Goal: Transaction & Acquisition: Purchase product/service

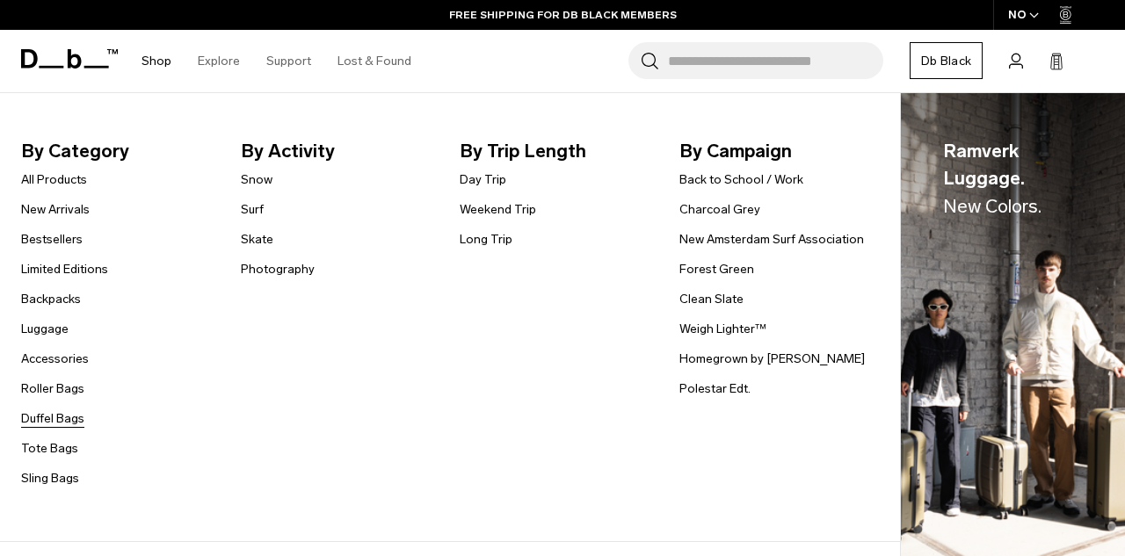
click at [65, 413] on link "Duffel Bags" at bounding box center [52, 419] width 63 height 18
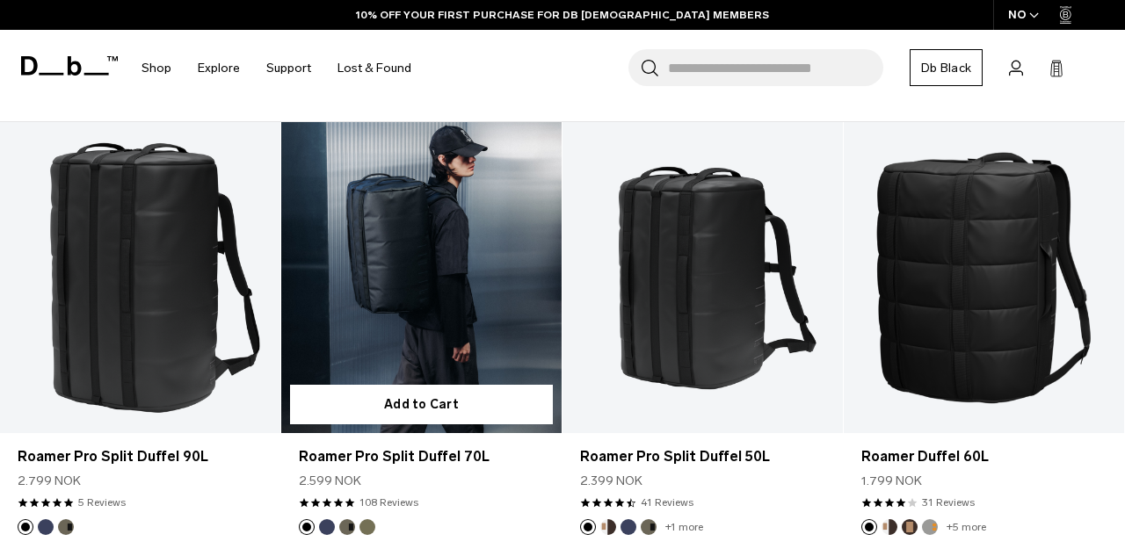
scroll to position [310, 0]
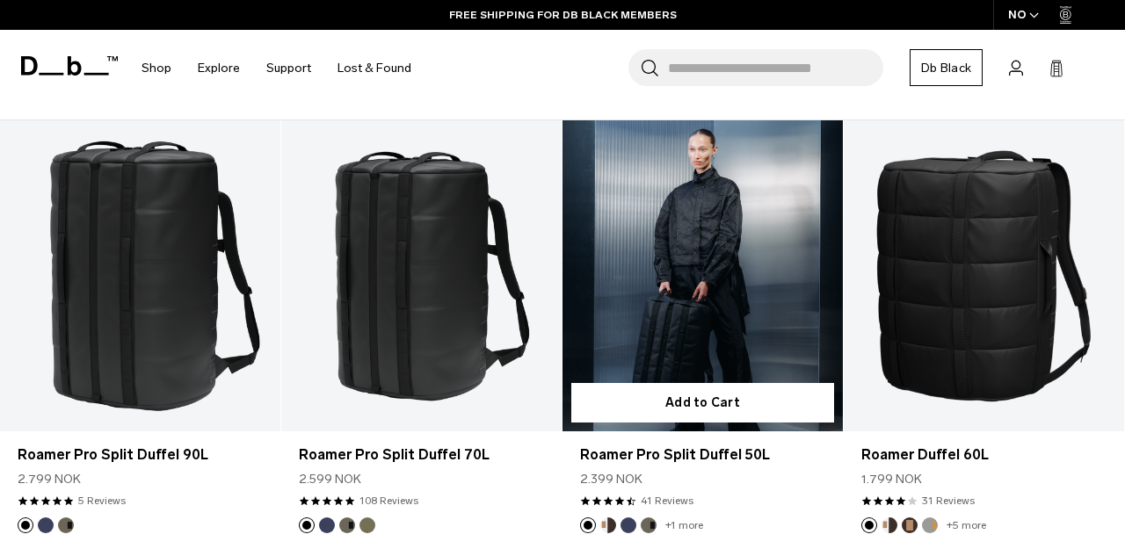
click at [675, 277] on link "Roamer Pro Split Duffel 50L" at bounding box center [702, 275] width 280 height 311
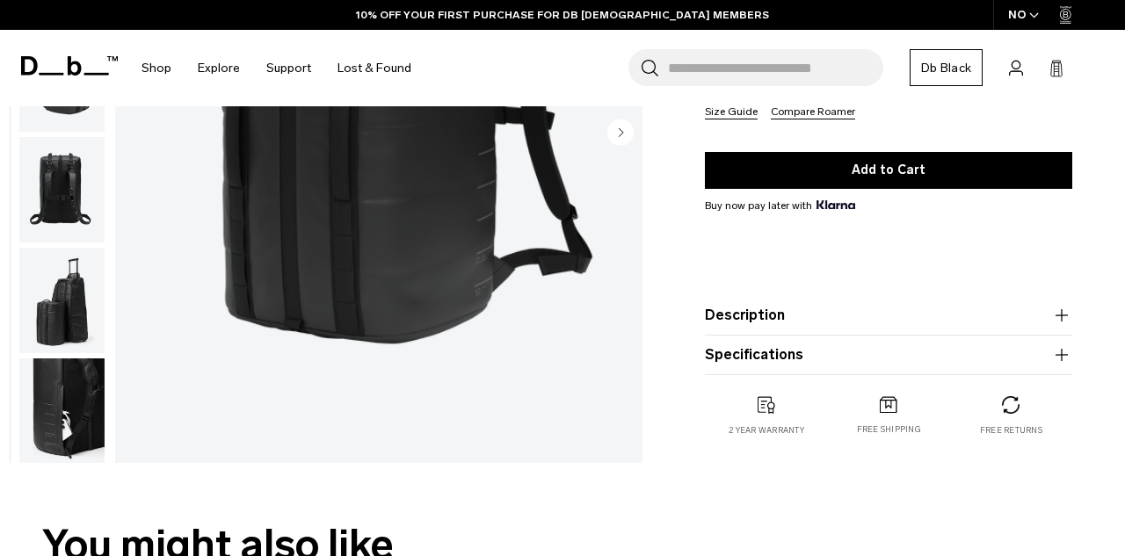
scroll to position [324, 0]
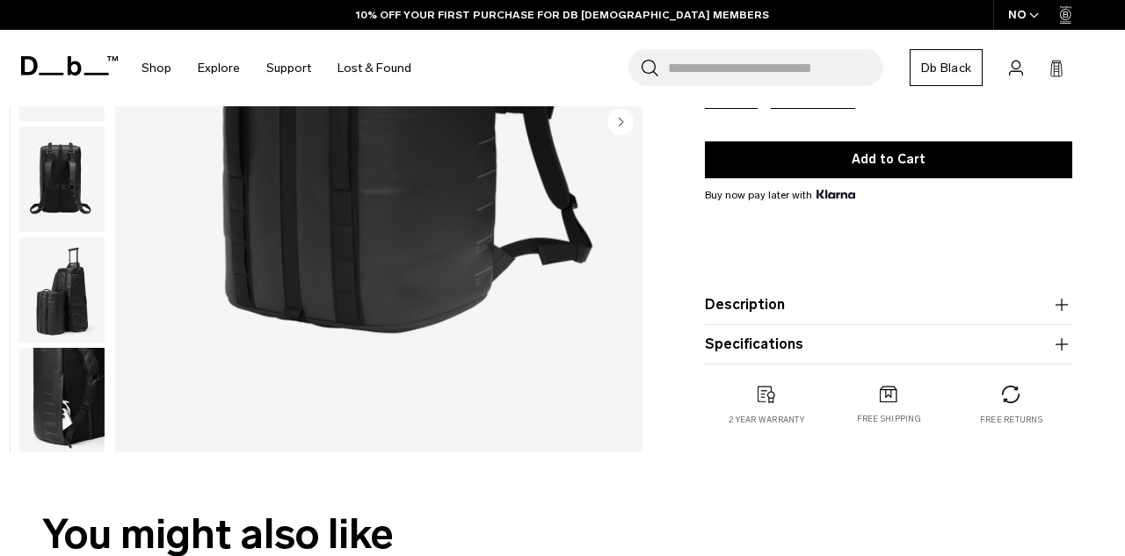
click at [704, 300] on div "Roamer Pro Split Duffel 50L 2.399 NOK 4.7 star rating 41 Reviews Color: Black O…" at bounding box center [888, 149] width 473 height 623
click at [733, 308] on button "Description" at bounding box center [888, 304] width 367 height 21
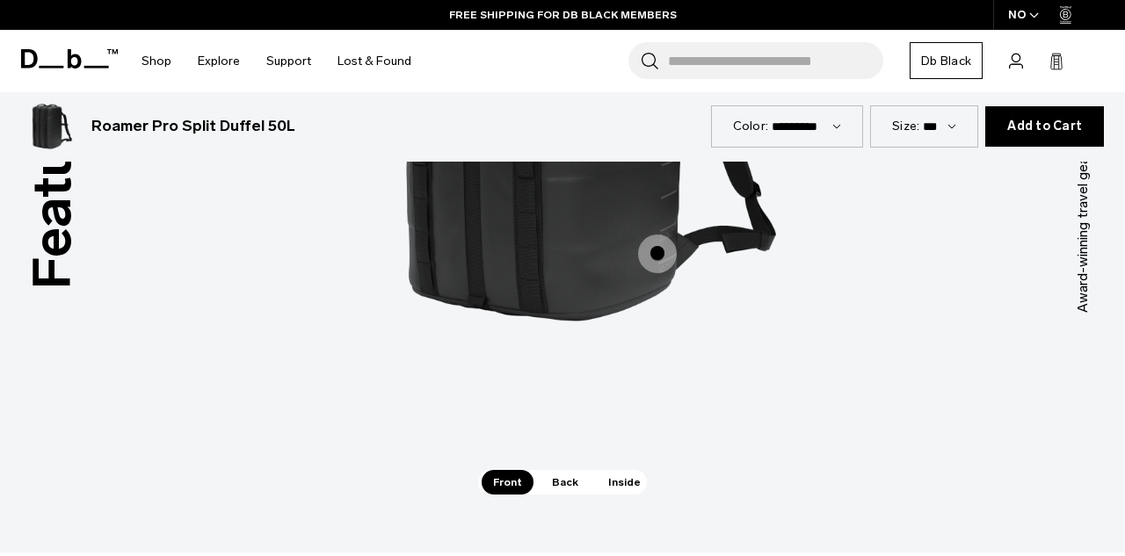
scroll to position [2504, 0]
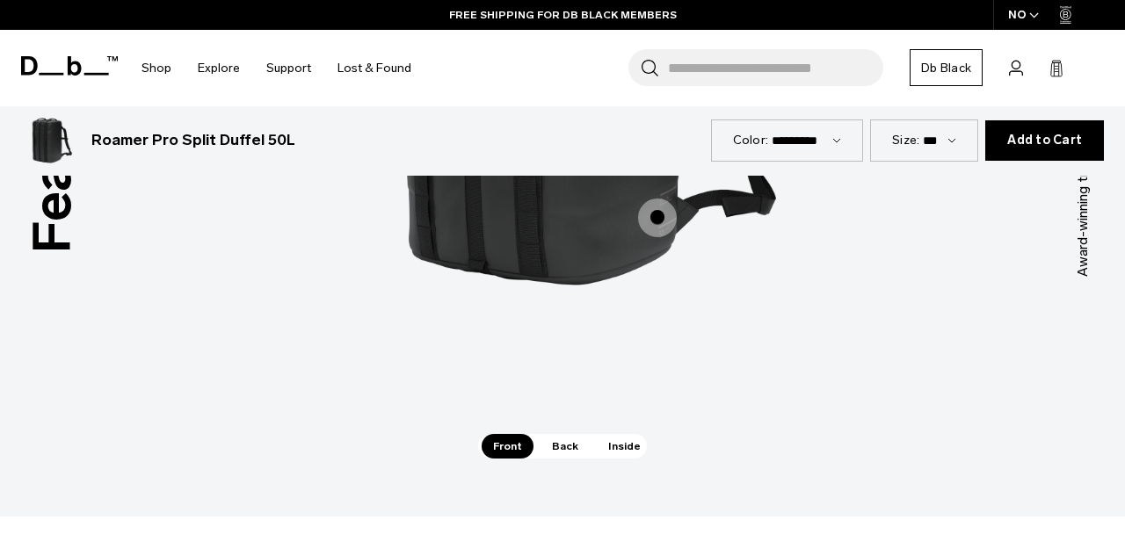
click at [562, 407] on div "Rib Cage Construction™ Rib Cage Construction™ Split Compartment Split Compartme…" at bounding box center [562, 90] width 527 height 687
click at [558, 434] on span "Back" at bounding box center [564, 446] width 49 height 25
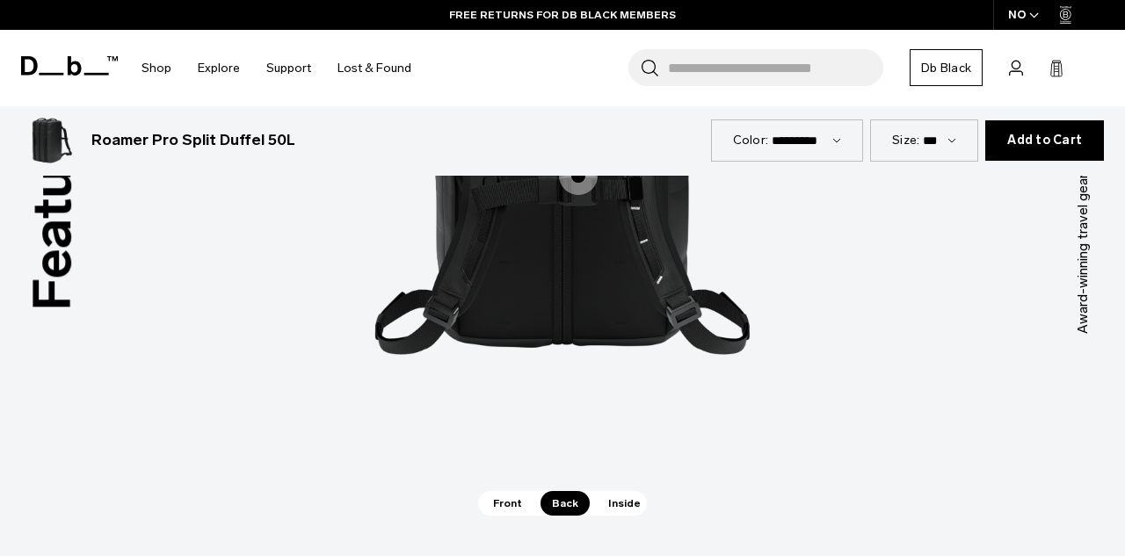
scroll to position [2459, 0]
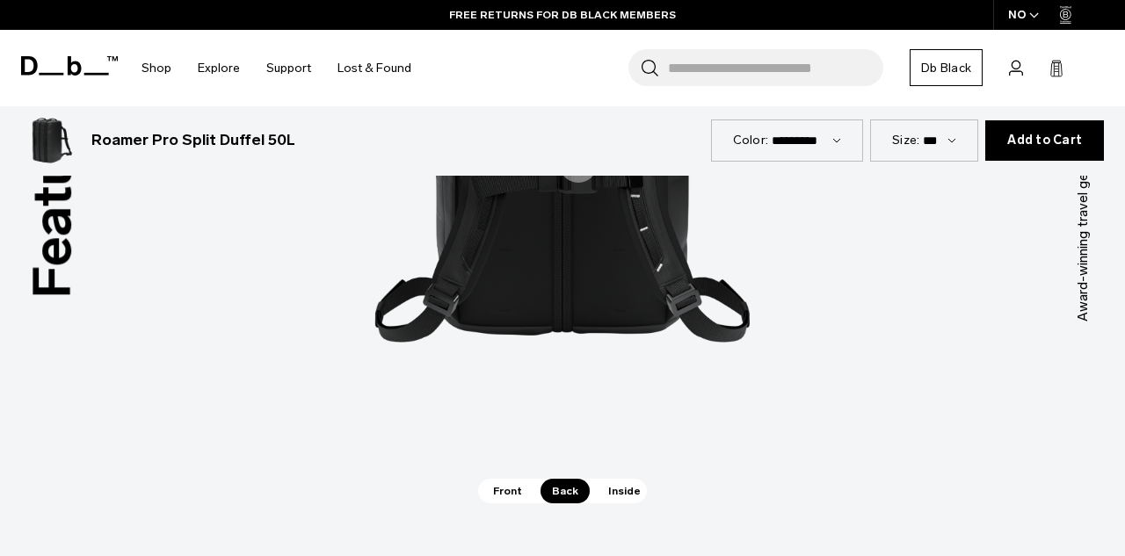
click at [612, 479] on span "Inside" at bounding box center [624, 491] width 55 height 25
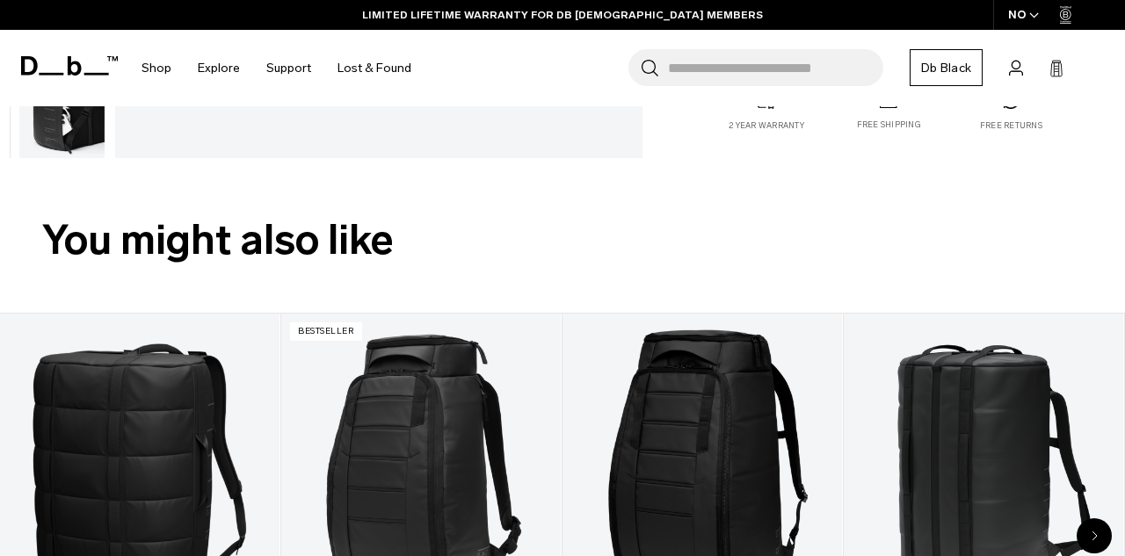
scroll to position [0, 0]
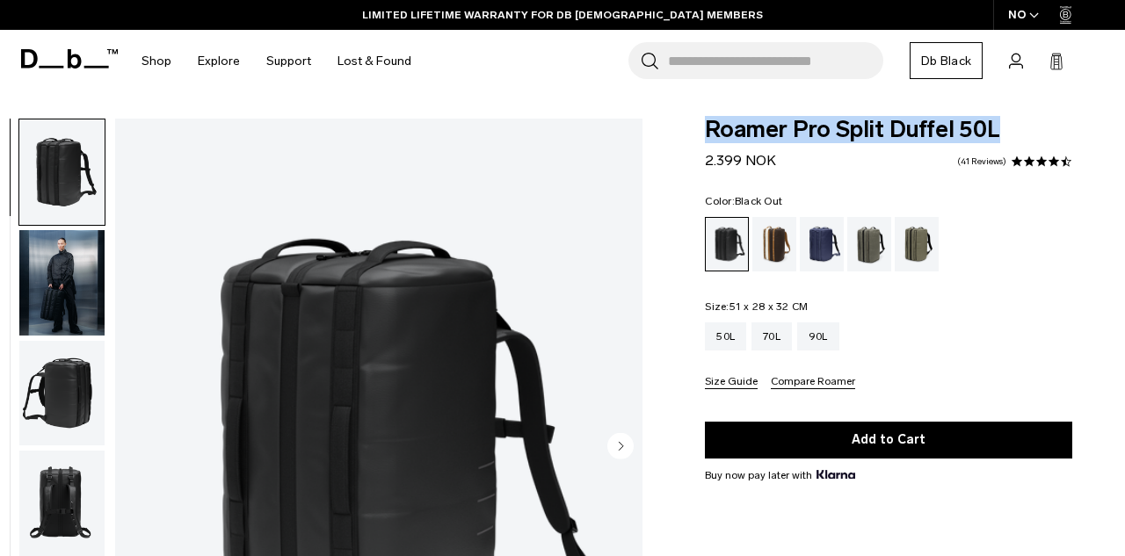
drag, startPoint x: 707, startPoint y: 120, endPoint x: 997, endPoint y: 127, distance: 290.1
click at [997, 127] on span "Roamer Pro Split Duffel 50L" at bounding box center [888, 130] width 367 height 23
click at [976, 159] on link "41 Reviews" at bounding box center [981, 161] width 49 height 9
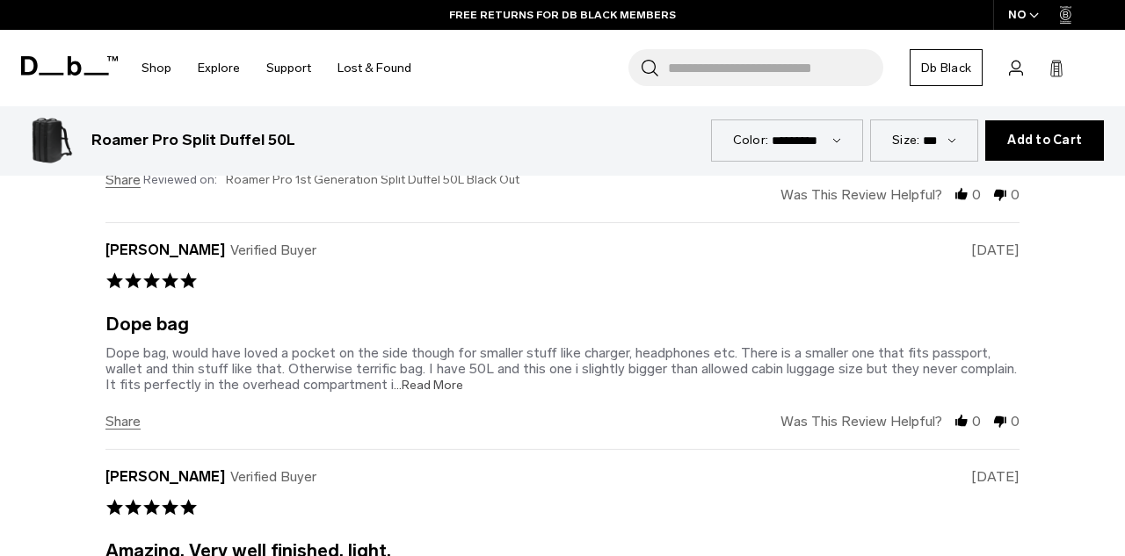
scroll to position [4355, 0]
click at [446, 377] on span "...Read More" at bounding box center [428, 384] width 69 height 15
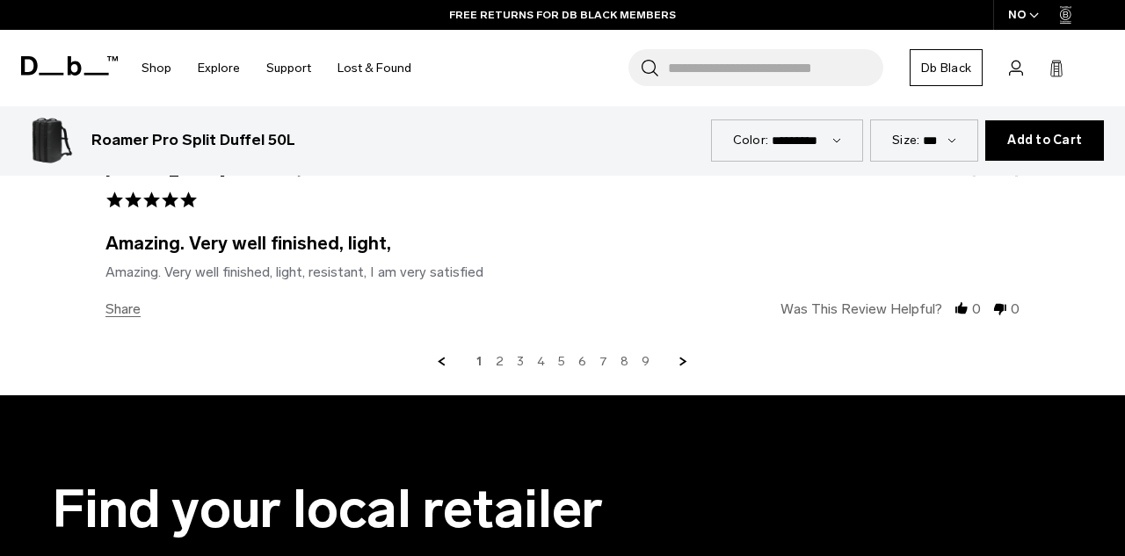
scroll to position [4680, 0]
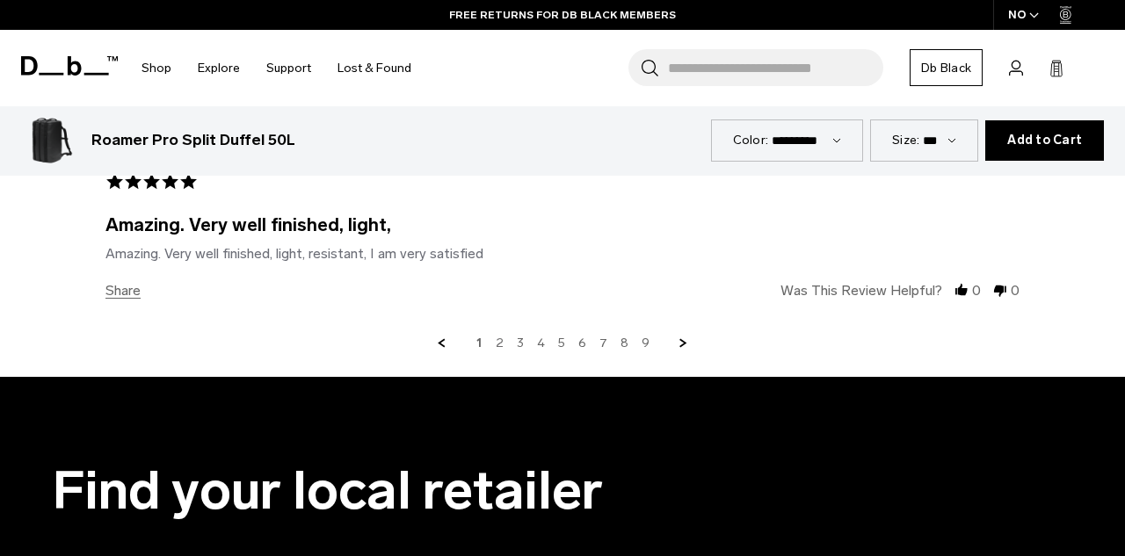
click at [499, 336] on link "2" at bounding box center [500, 344] width 8 height 16
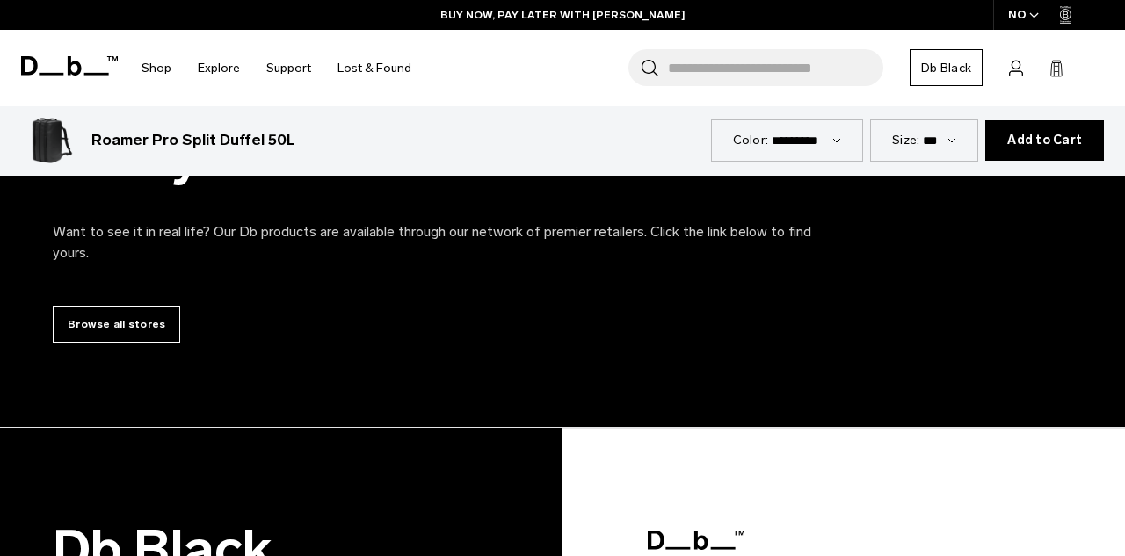
scroll to position [4990, 0]
